Goal: Information Seeking & Learning: Learn about a topic

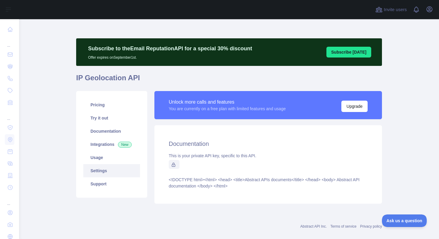
click at [97, 170] on link "Settings" at bounding box center [111, 170] width 57 height 13
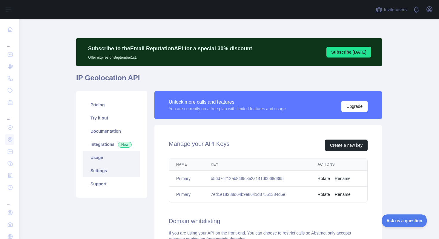
click at [104, 160] on link "Usage" at bounding box center [111, 157] width 57 height 13
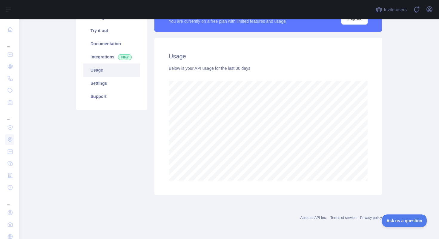
scroll to position [88, 0]
click at [106, 32] on link "Try it out" at bounding box center [111, 30] width 57 height 13
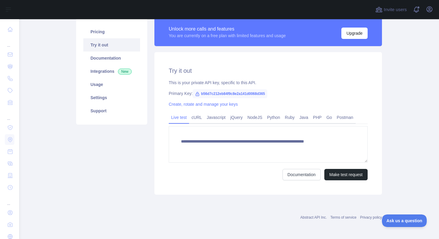
type textarea "**********"
click at [335, 172] on button "Make test request" at bounding box center [346, 174] width 43 height 11
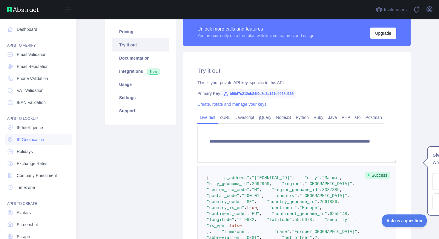
scroll to position [25, 0]
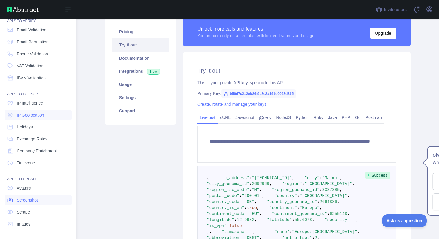
click at [29, 199] on span "Screenshot" at bounding box center [27, 200] width 21 height 6
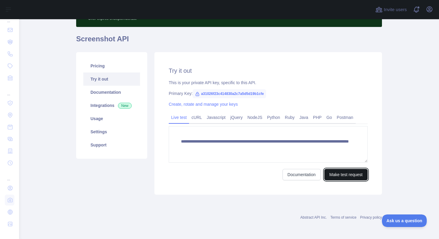
click at [337, 178] on button "Make test request" at bounding box center [346, 174] width 43 height 11
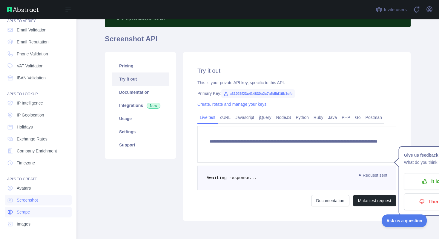
click at [29, 211] on span "Scrape" at bounding box center [23, 212] width 13 height 6
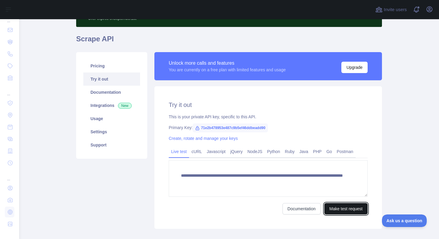
click at [348, 208] on button "Make test request" at bounding box center [346, 208] width 43 height 11
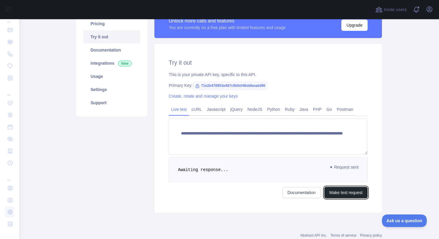
scroll to position [99, 0]
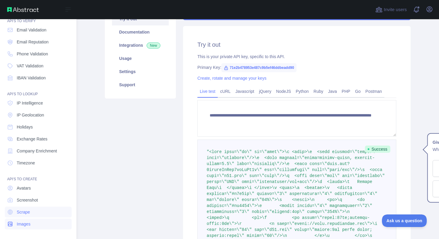
click at [16, 224] on link "Images" at bounding box center [38, 223] width 67 height 11
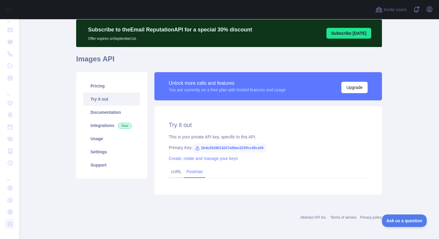
click at [196, 173] on link "Postman" at bounding box center [194, 172] width 21 height 10
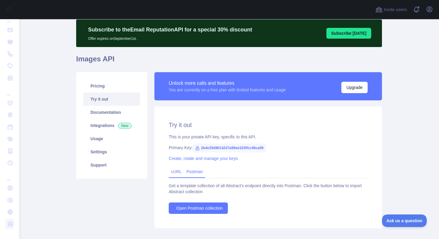
click at [170, 174] on div "cURL" at bounding box center [176, 172] width 15 height 12
click at [173, 171] on link "cURL" at bounding box center [176, 171] width 10 height 5
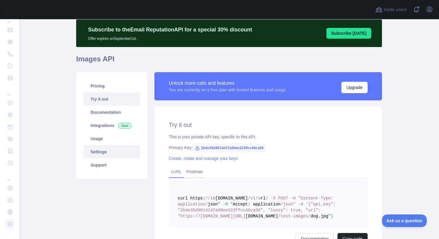
click at [103, 153] on link "Settings" at bounding box center [111, 151] width 57 height 13
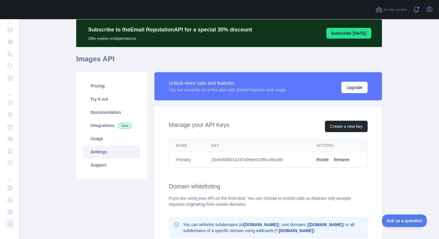
click at [69, 95] on main "Subscribe to the Email Reputation API for a special 30 % discount Offer expires…" at bounding box center [229, 128] width 420 height 219
